Goal: Task Accomplishment & Management: Complete application form

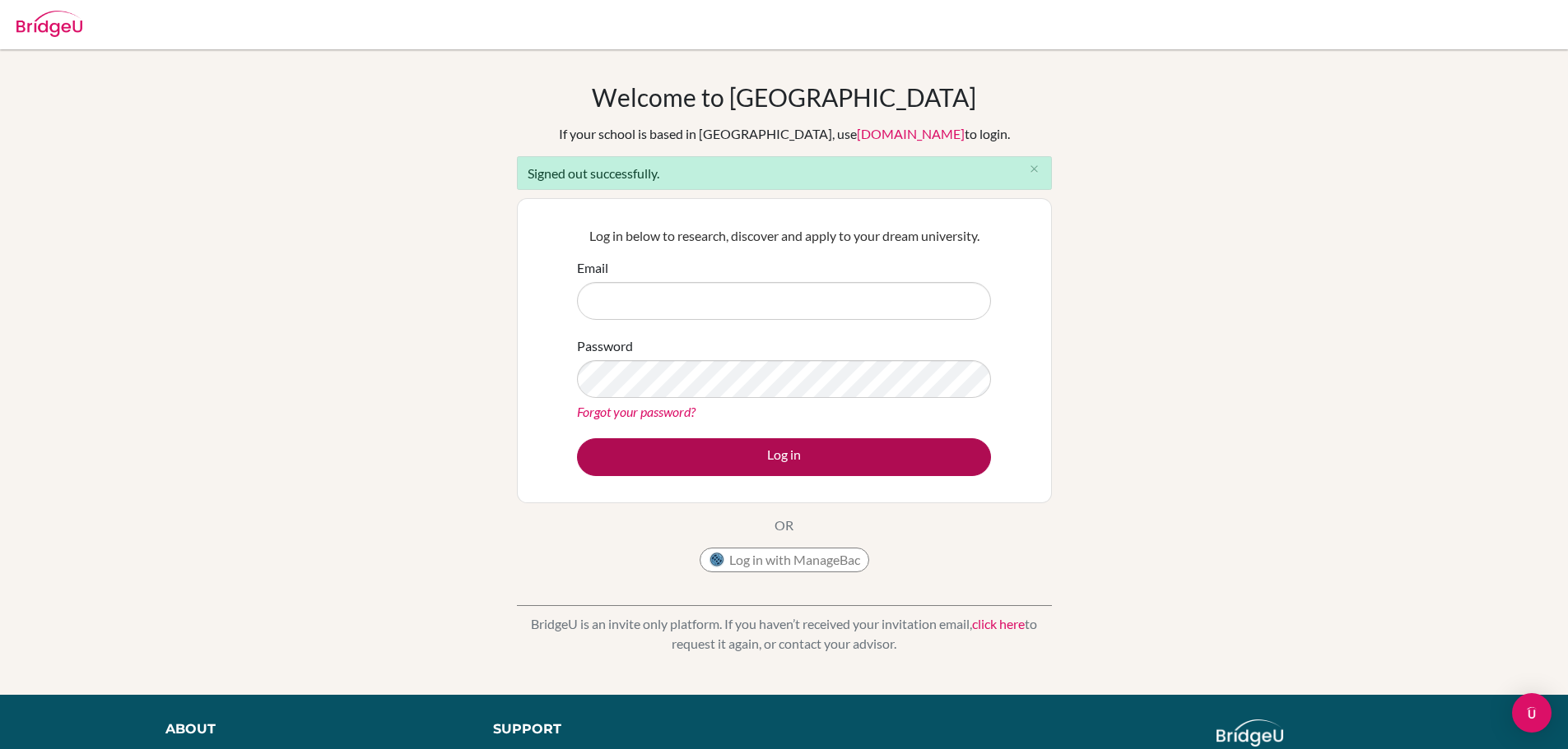
type input "dallas_cwby@yahoo.com"
click at [739, 466] on button "Log in" at bounding box center [784, 458] width 414 height 38
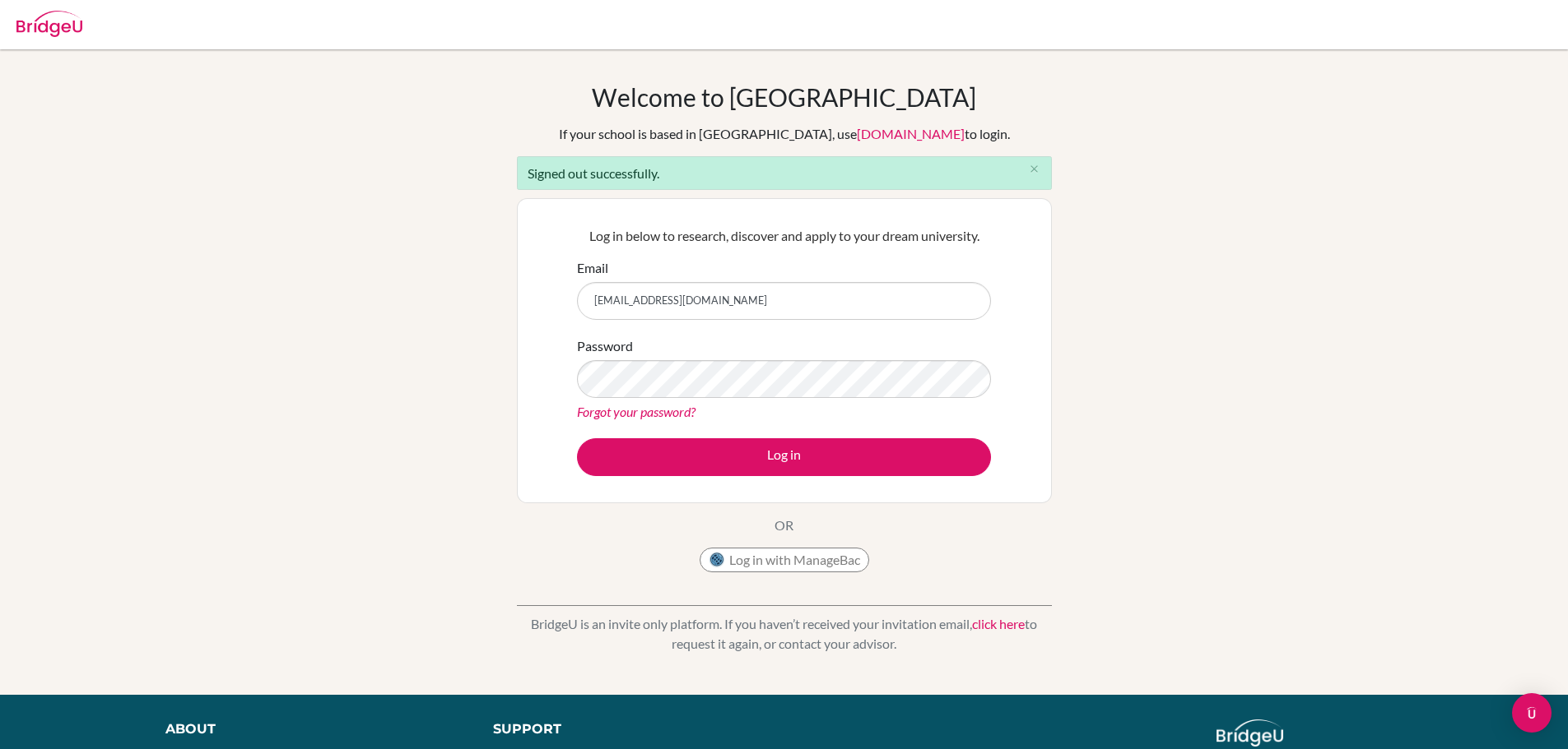
drag, startPoint x: 730, startPoint y: 305, endPoint x: 589, endPoint y: 303, distance: 141.0
click at [589, 303] on input "dallas_cwby@yahoo.com" at bounding box center [784, 301] width 414 height 38
type input "david.agahi@ucis.ac.th"
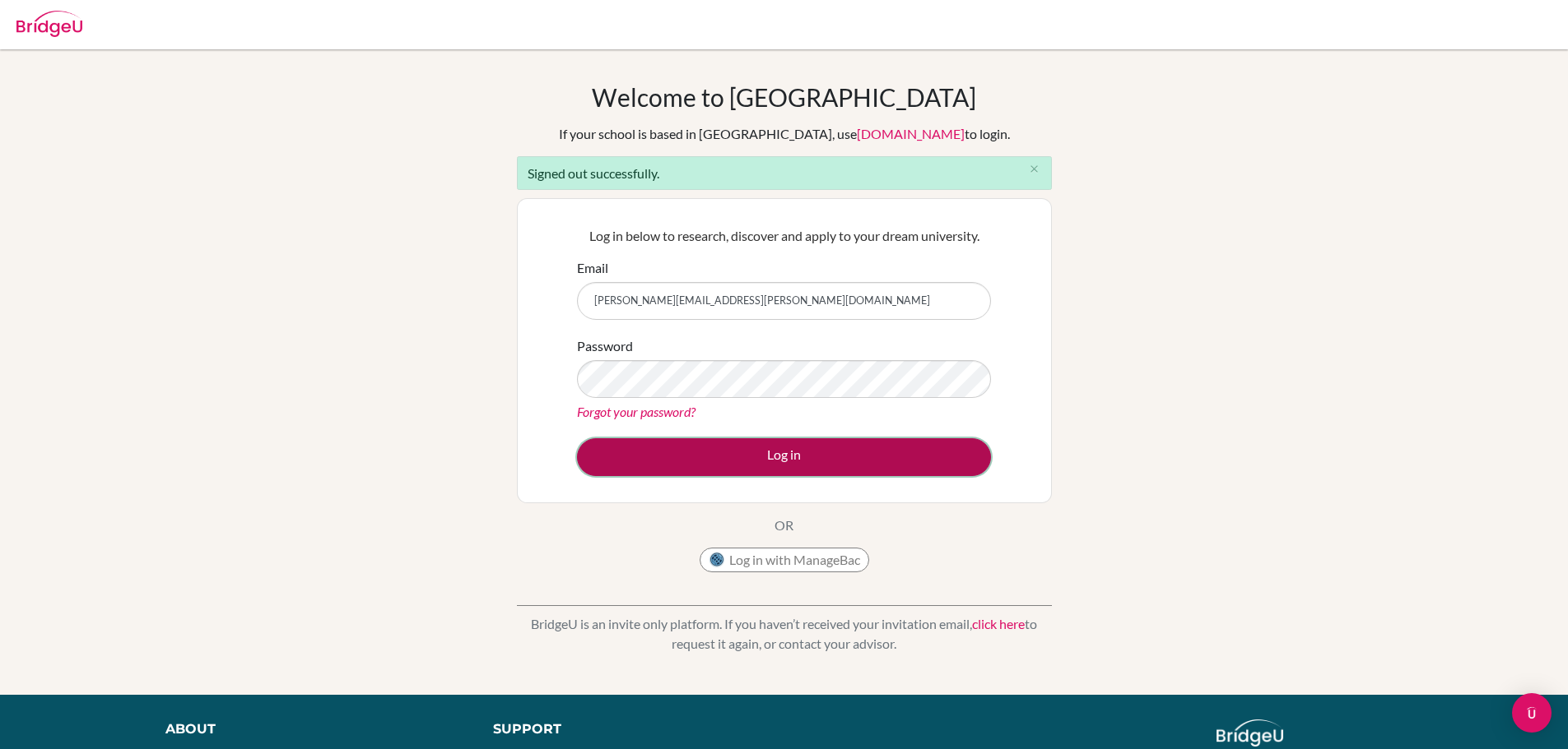
click at [701, 445] on button "Log in" at bounding box center [784, 458] width 414 height 38
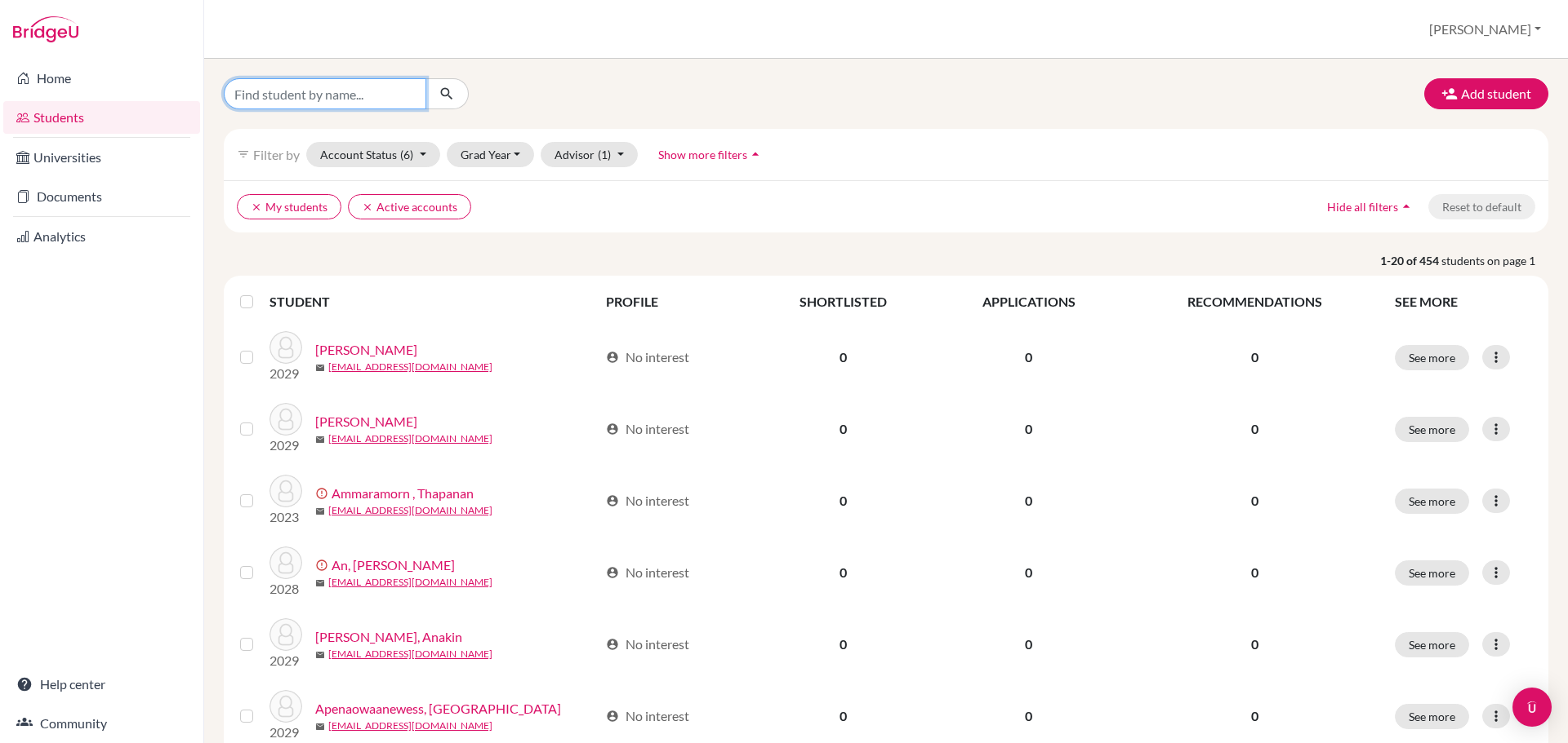
click at [254, 89] on input "Find student by name..." at bounding box center [325, 93] width 202 height 31
click at [257, 95] on input "2400247" at bounding box center [325, 93] width 202 height 31
type input "240247"
click at [449, 94] on icon "submit" at bounding box center [447, 94] width 17 height 17
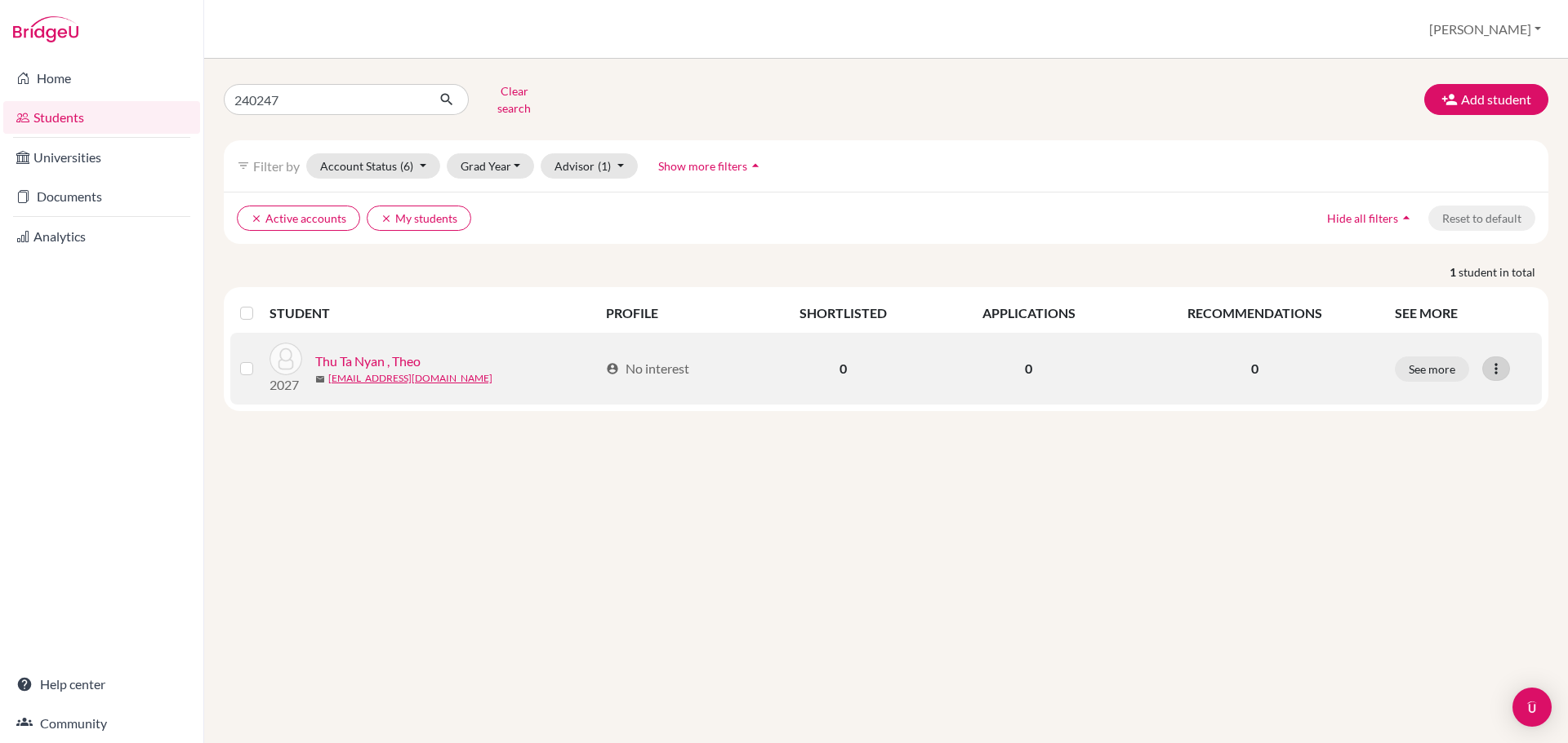
click at [1497, 364] on icon at bounding box center [1496, 369] width 17 height 17
click at [1447, 442] on button "Reset Password" at bounding box center [1424, 455] width 129 height 26
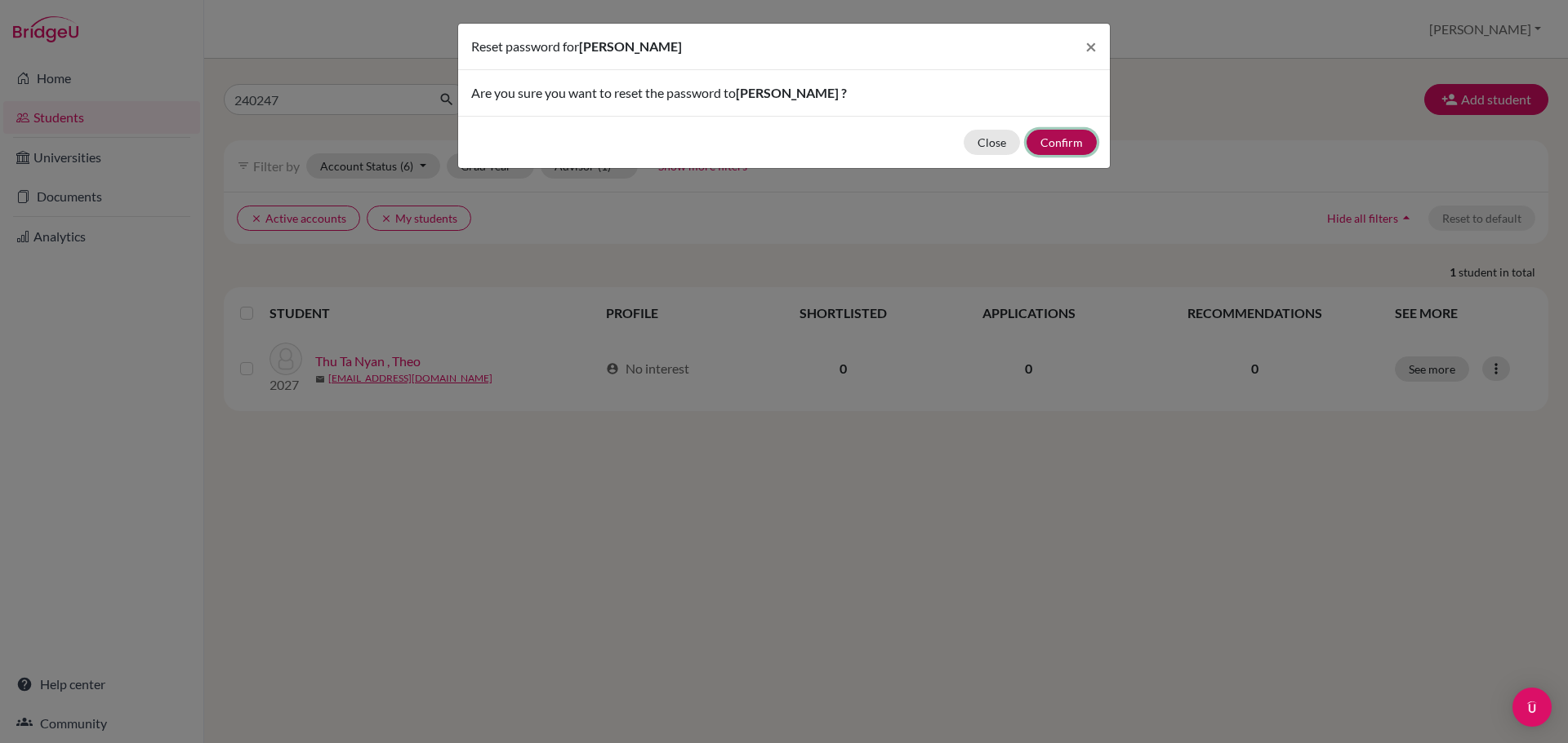
click at [1066, 144] on button "Confirm" at bounding box center [1061, 142] width 70 height 25
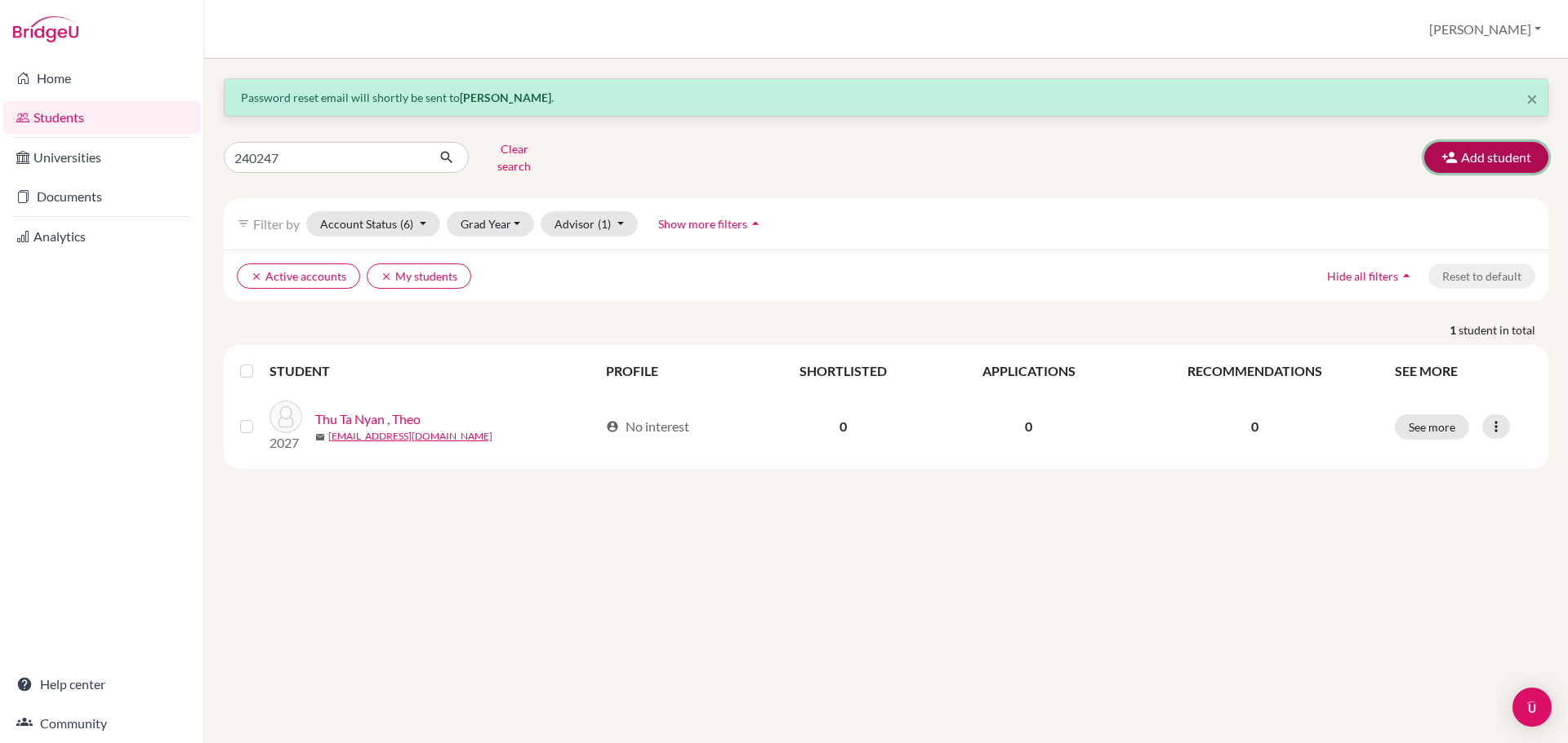
click at [1468, 151] on button "Add student" at bounding box center [1486, 157] width 124 height 31
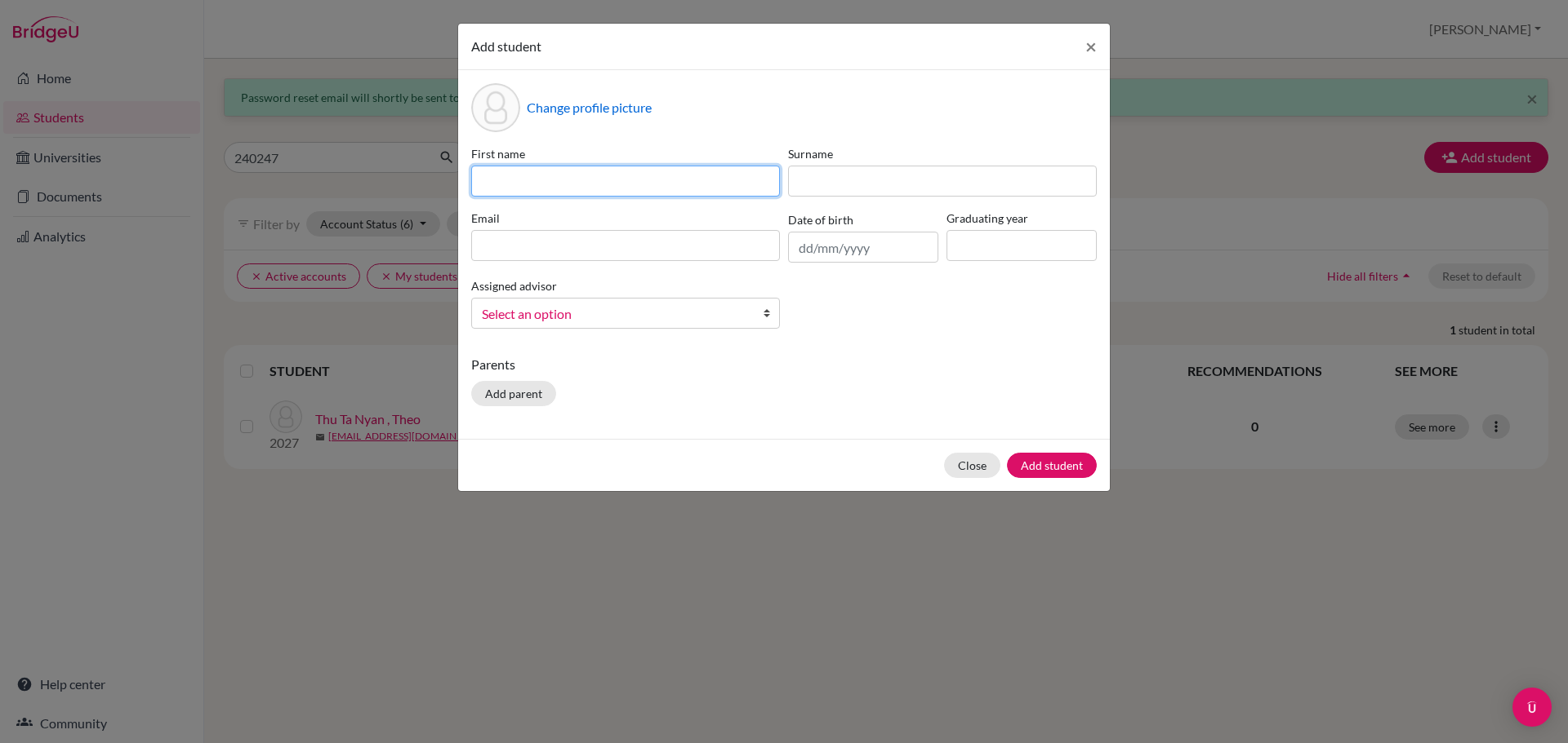
click at [520, 183] on input at bounding box center [625, 181] width 309 height 31
drag, startPoint x: 520, startPoint y: 183, endPoint x: 492, endPoint y: 180, distance: 28.2
click at [492, 180] on input at bounding box center [625, 181] width 309 height 31
paste input "Khaung Phone [PERSON_NAME] ([PERSON_NAME])"
drag, startPoint x: 644, startPoint y: 181, endPoint x: 529, endPoint y: 180, distance: 115.0
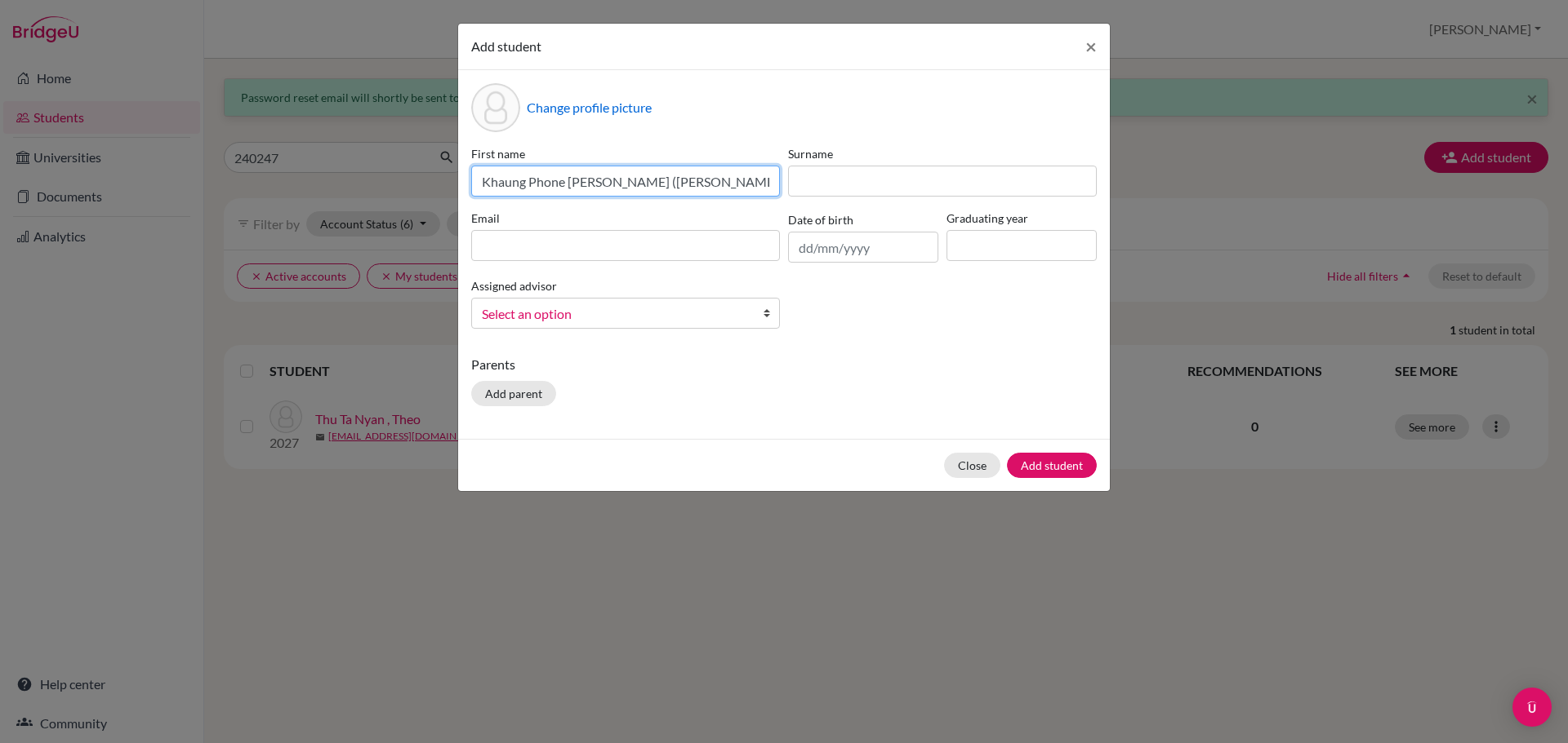
click at [529, 180] on input "Khaung Phone [PERSON_NAME] ([PERSON_NAME])" at bounding box center [625, 181] width 309 height 31
type input "Khaung"
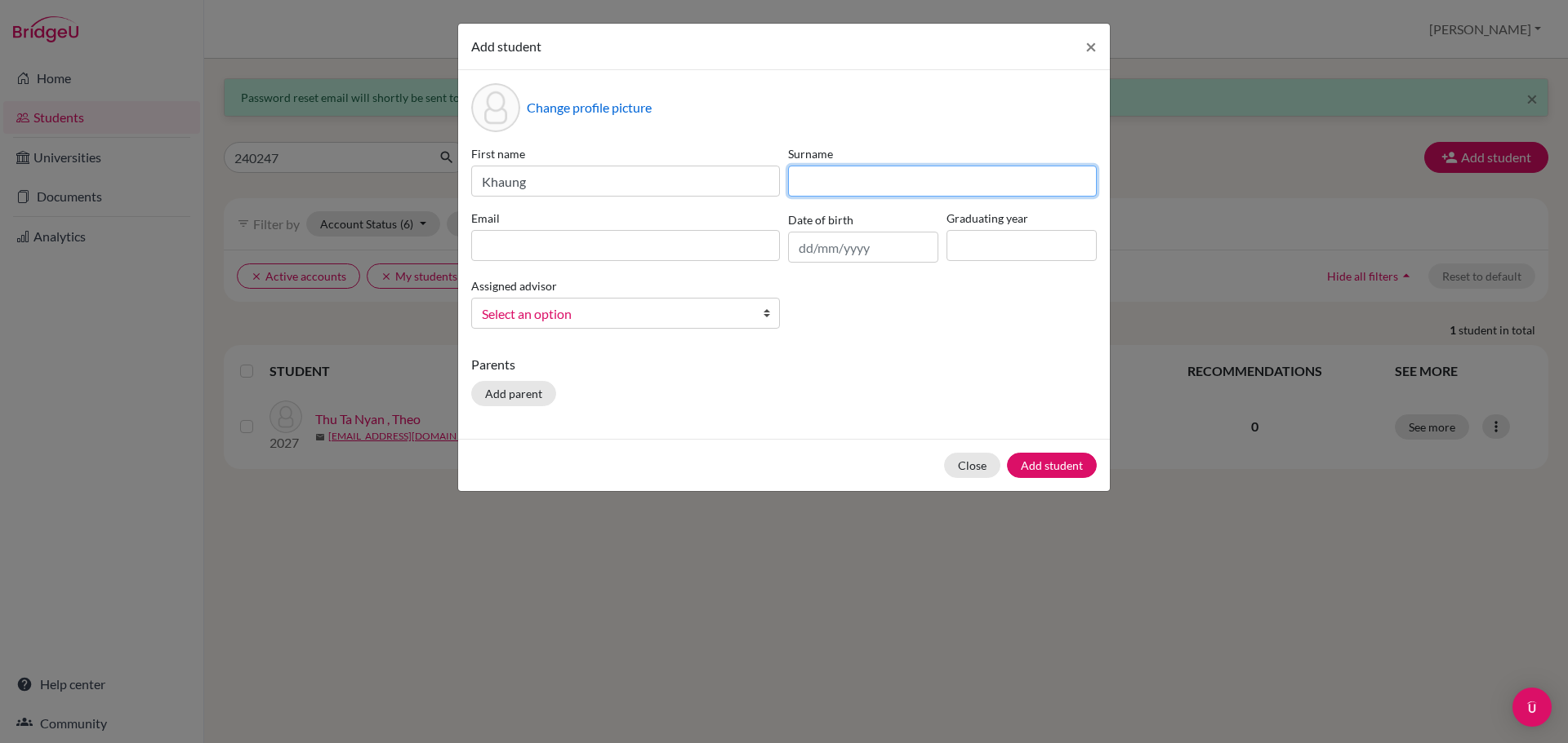
click at [803, 176] on input at bounding box center [942, 181] width 309 height 31
paste input "Khaung Phone [PERSON_NAME] ([PERSON_NAME])"
click at [881, 184] on input "Khaung Phone [PERSON_NAME] ([PERSON_NAME])" at bounding box center [942, 181] width 309 height 31
drag, startPoint x: 841, startPoint y: 180, endPoint x: 797, endPoint y: 191, distance: 45.4
click at [797, 191] on input "Khaung Phone [PERSON_NAME] ([PERSON_NAME])" at bounding box center [942, 181] width 309 height 31
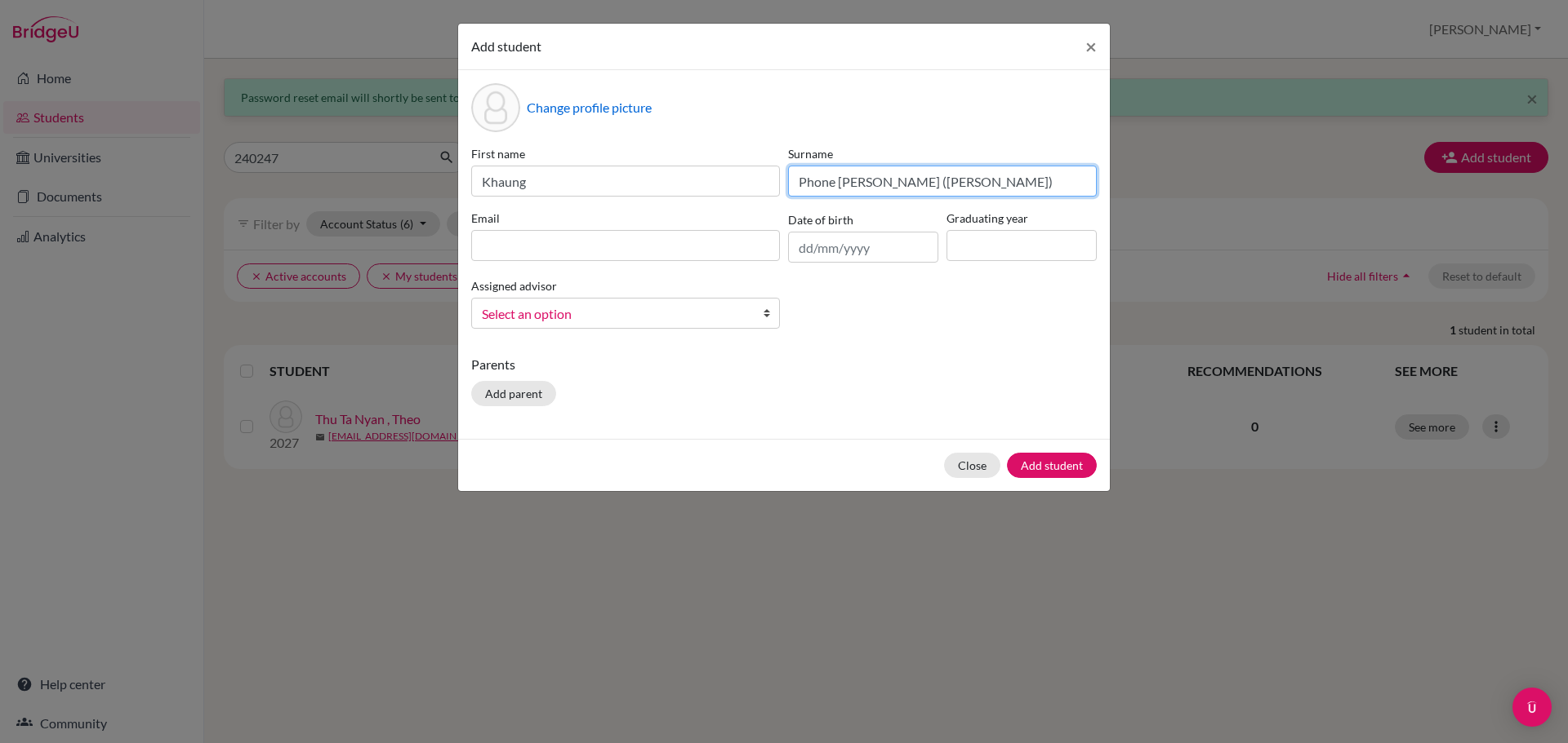
drag, startPoint x: 919, startPoint y: 180, endPoint x: 877, endPoint y: 179, distance: 42.0
click at [877, 179] on input "Phone [PERSON_NAME] ([PERSON_NAME])" at bounding box center [942, 181] width 309 height 31
type input "Phone [PERSON_NAME]"
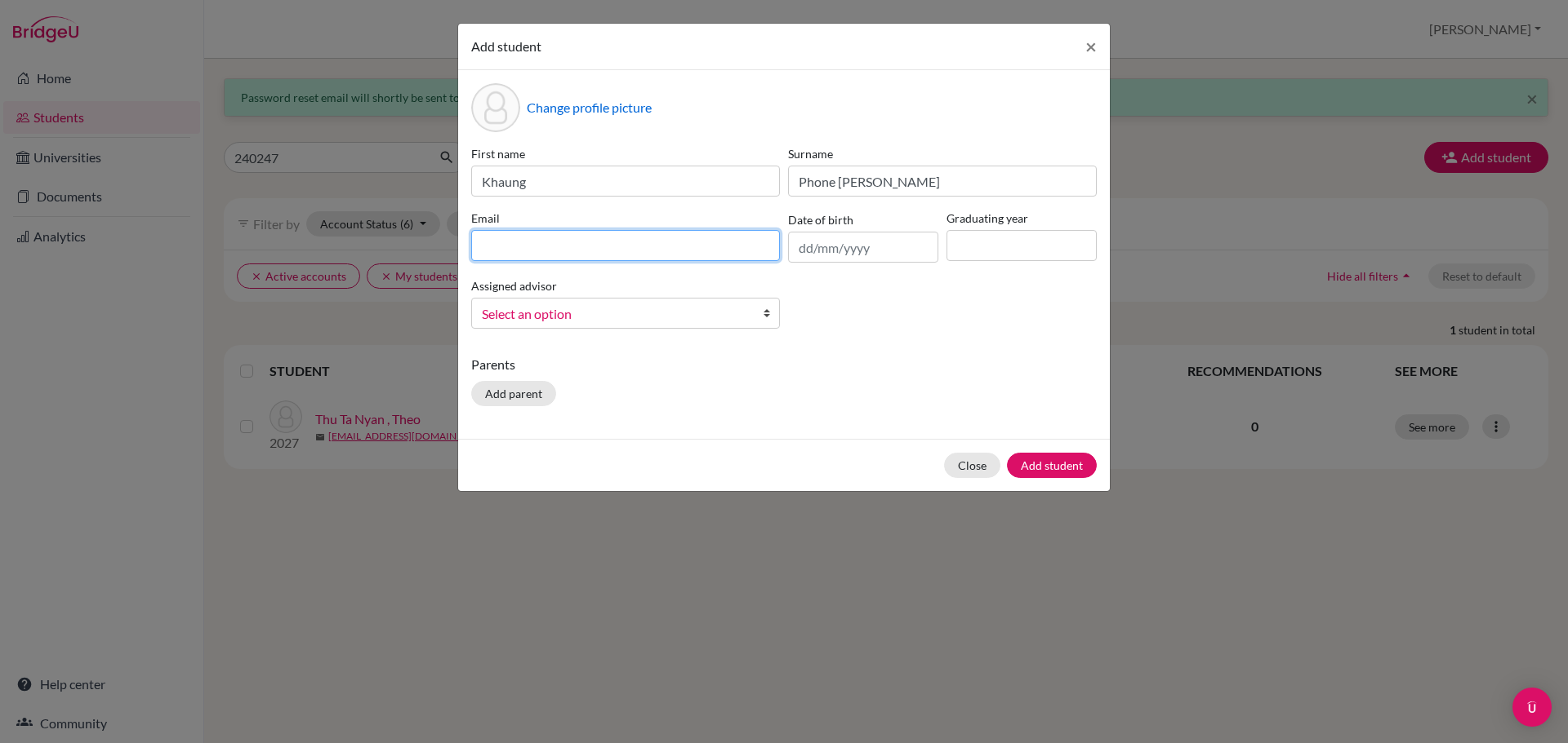
click at [490, 247] on input at bounding box center [625, 245] width 309 height 31
type input "[EMAIL_ADDRESS][DOMAIN_NAME]"
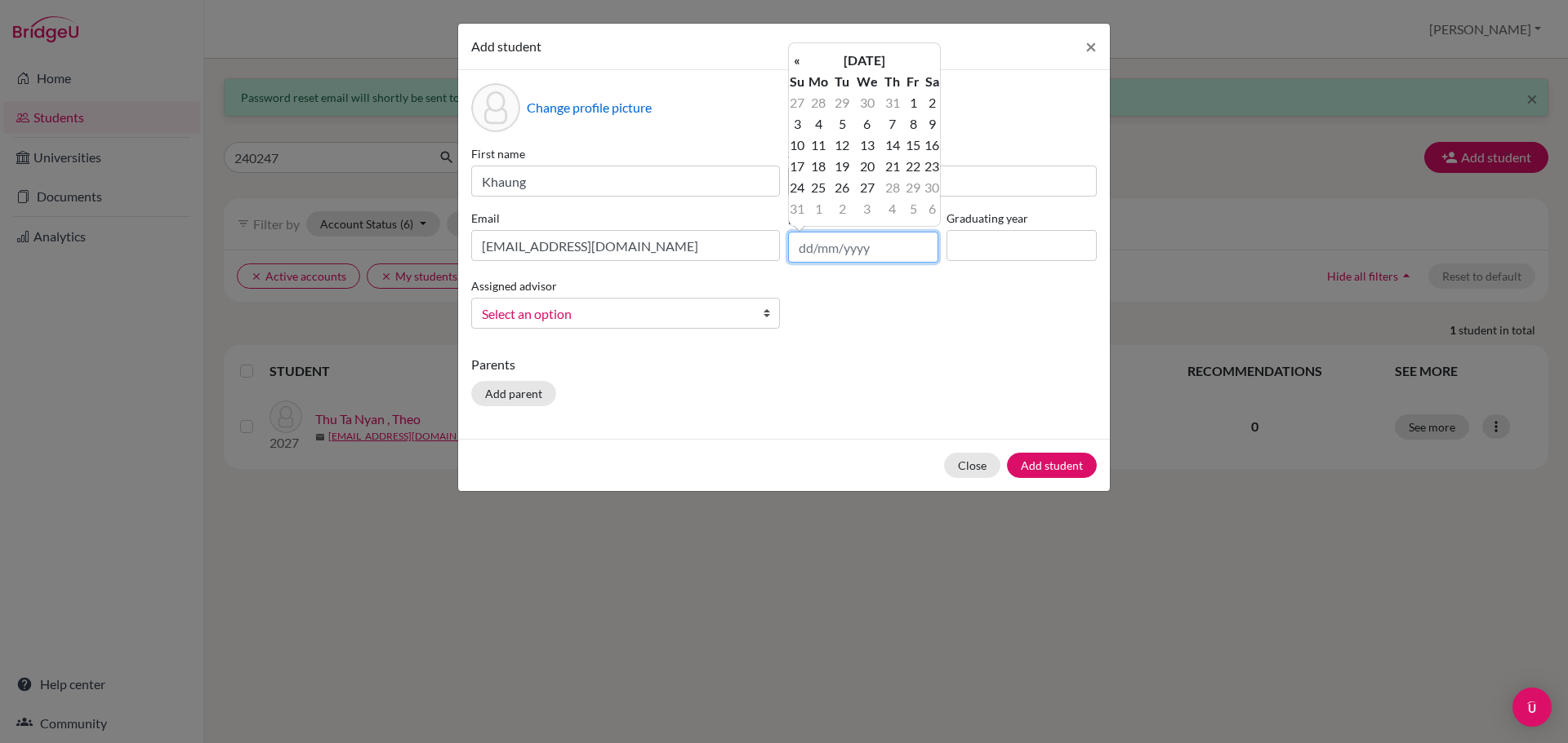
click at [811, 250] on input "text" at bounding box center [863, 247] width 150 height 31
type input "[DATE]"
click at [1031, 243] on input at bounding box center [1021, 245] width 150 height 31
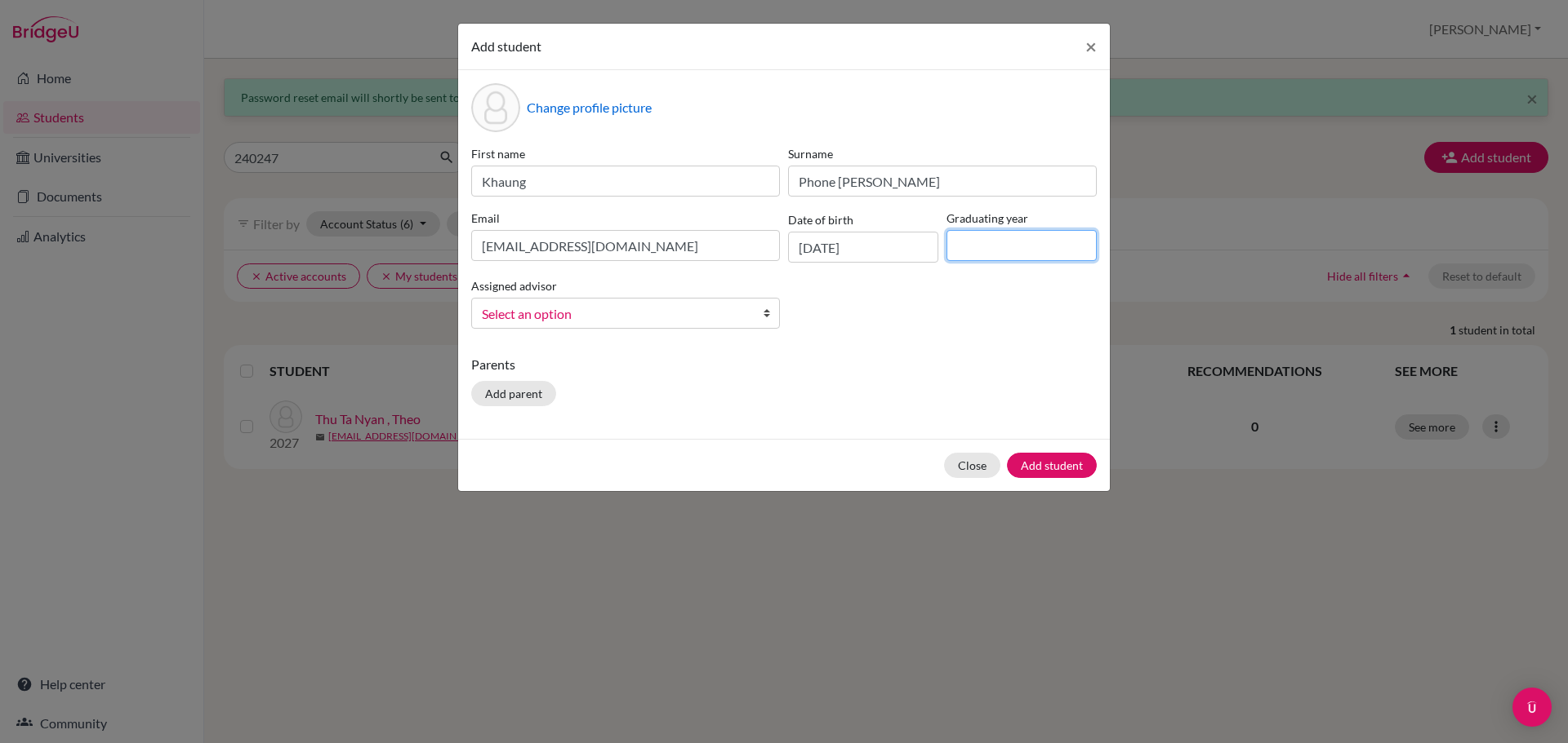
click at [968, 245] on input at bounding box center [1021, 245] width 150 height 31
type input "2027"
click at [574, 316] on span "Select an option" at bounding box center [614, 314] width 266 height 21
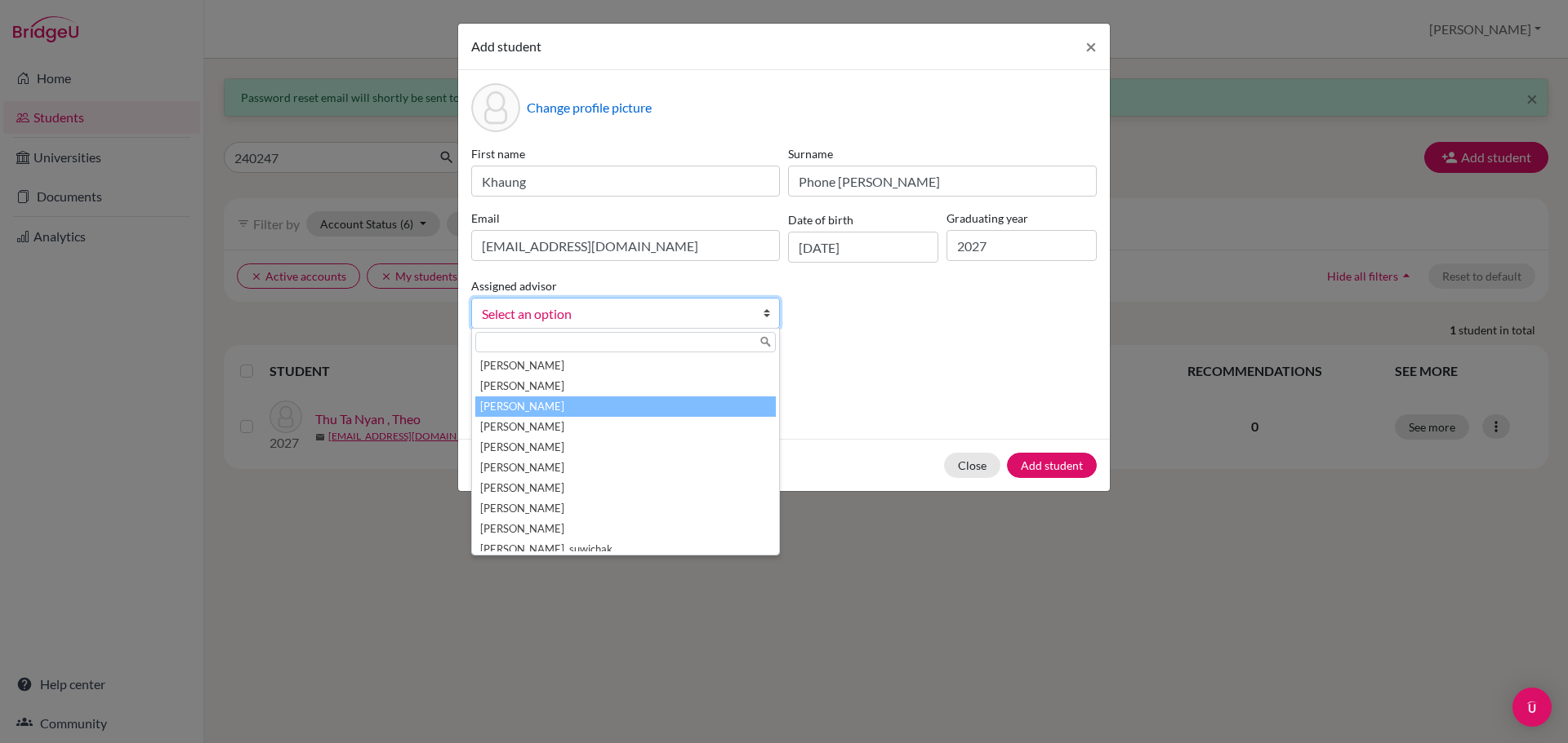
click at [513, 410] on li "[PERSON_NAME]" at bounding box center [625, 406] width 300 height 21
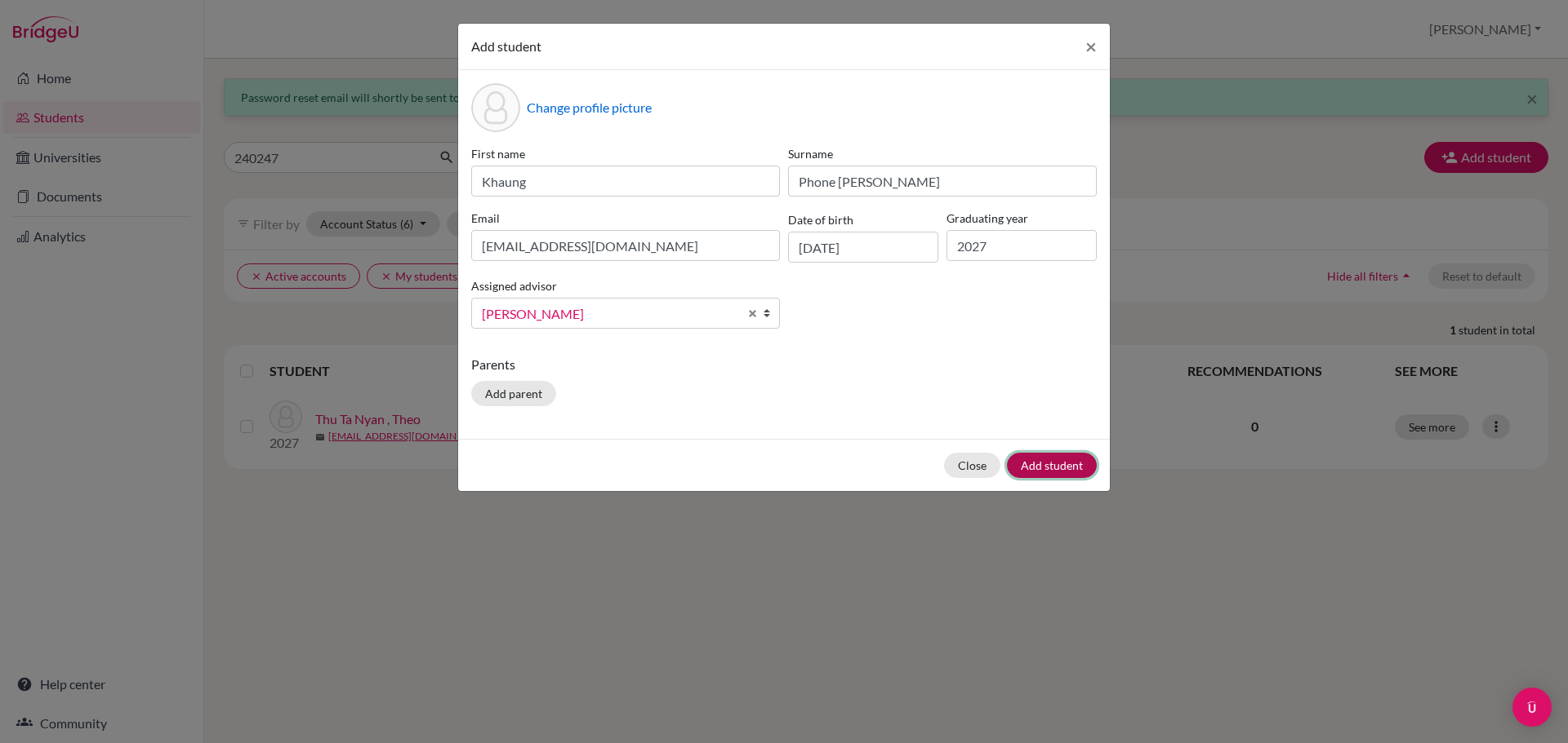
click at [1058, 468] on button "Add student" at bounding box center [1051, 465] width 90 height 25
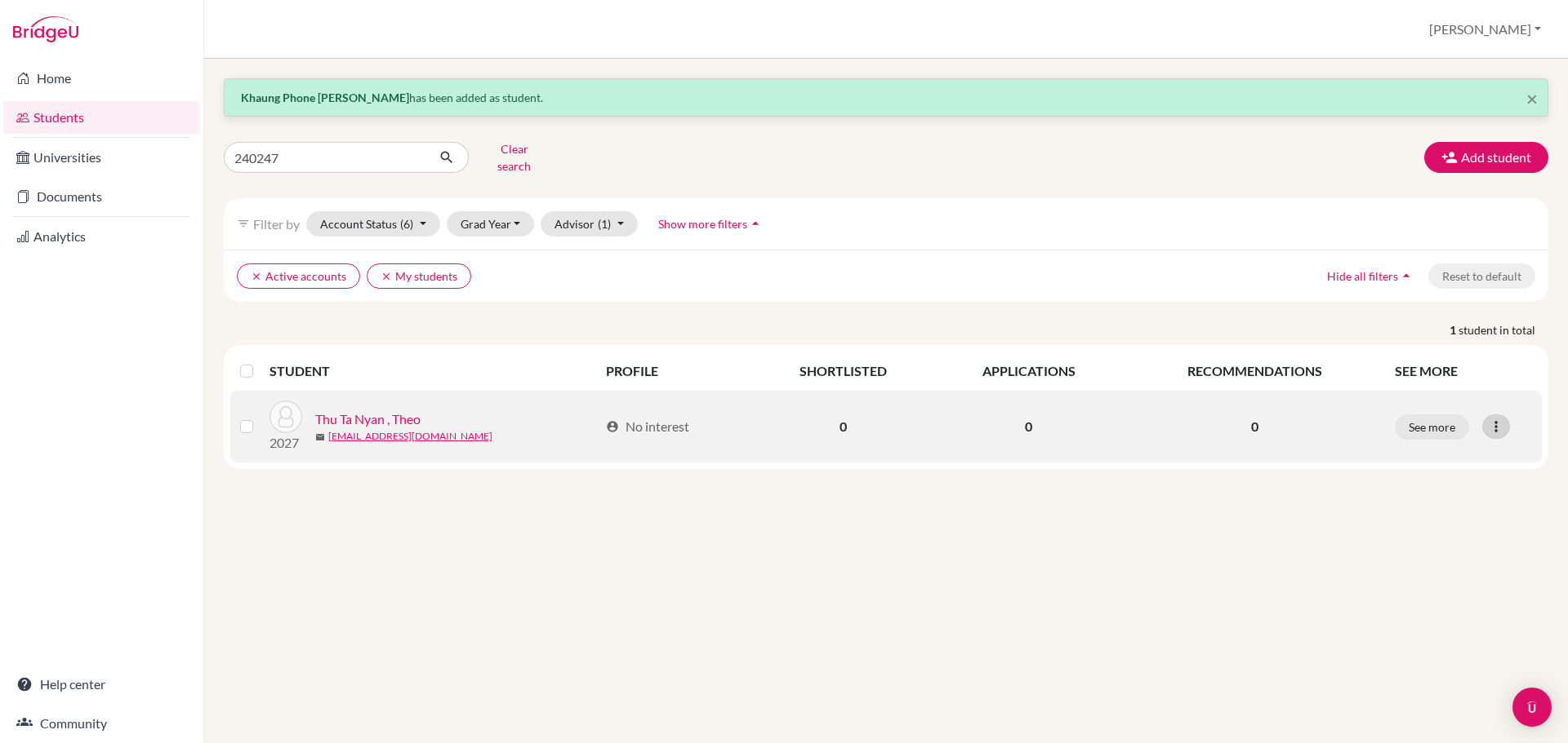
click at [1495, 419] on icon at bounding box center [1496, 427] width 17 height 17
click at [259, 417] on label at bounding box center [259, 417] width 0 height 0
click at [0, 0] on input "checkbox" at bounding box center [0, 0] width 0 height 0
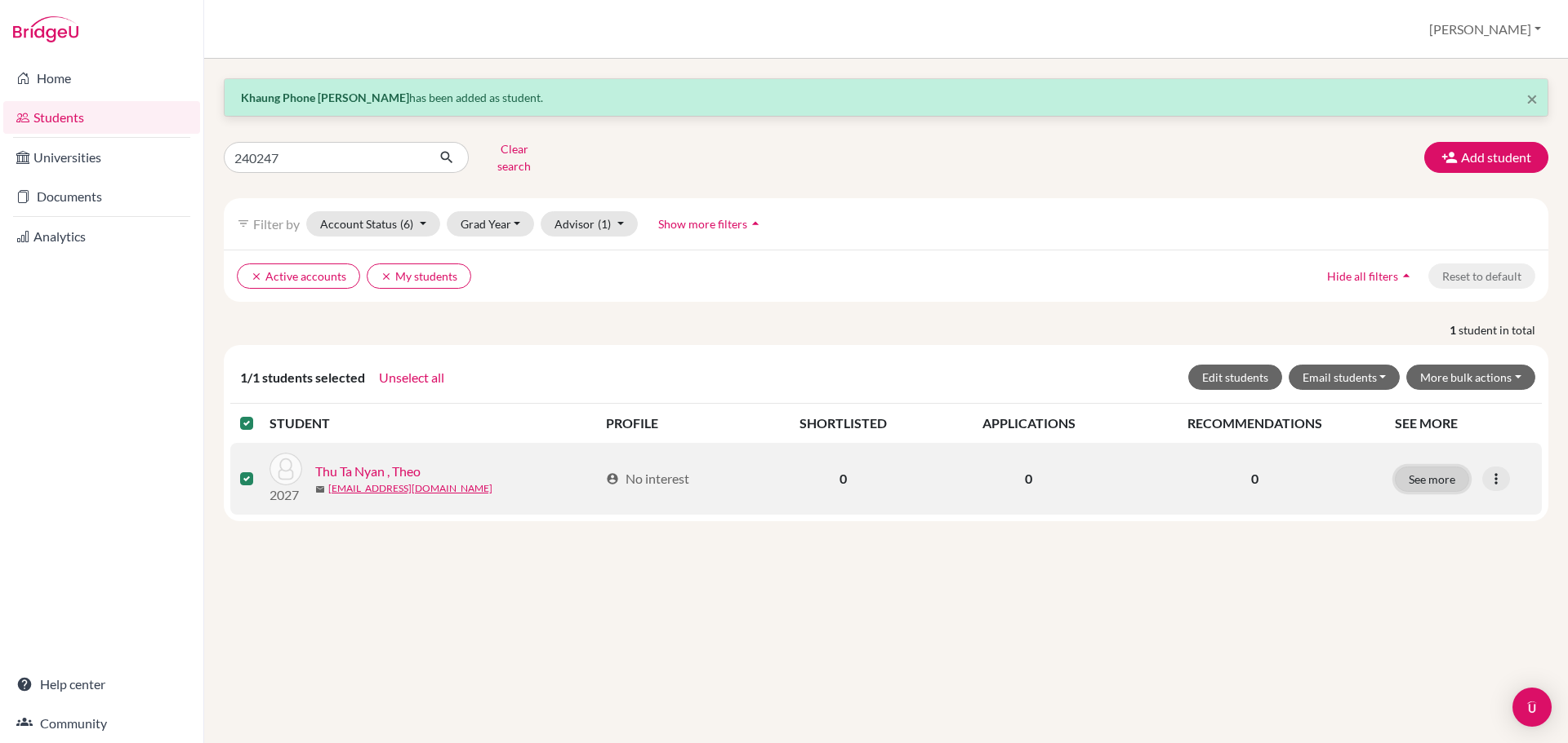
click at [1437, 468] on button "See more" at bounding box center [1432, 479] width 75 height 25
